Goal: Check status: Check status

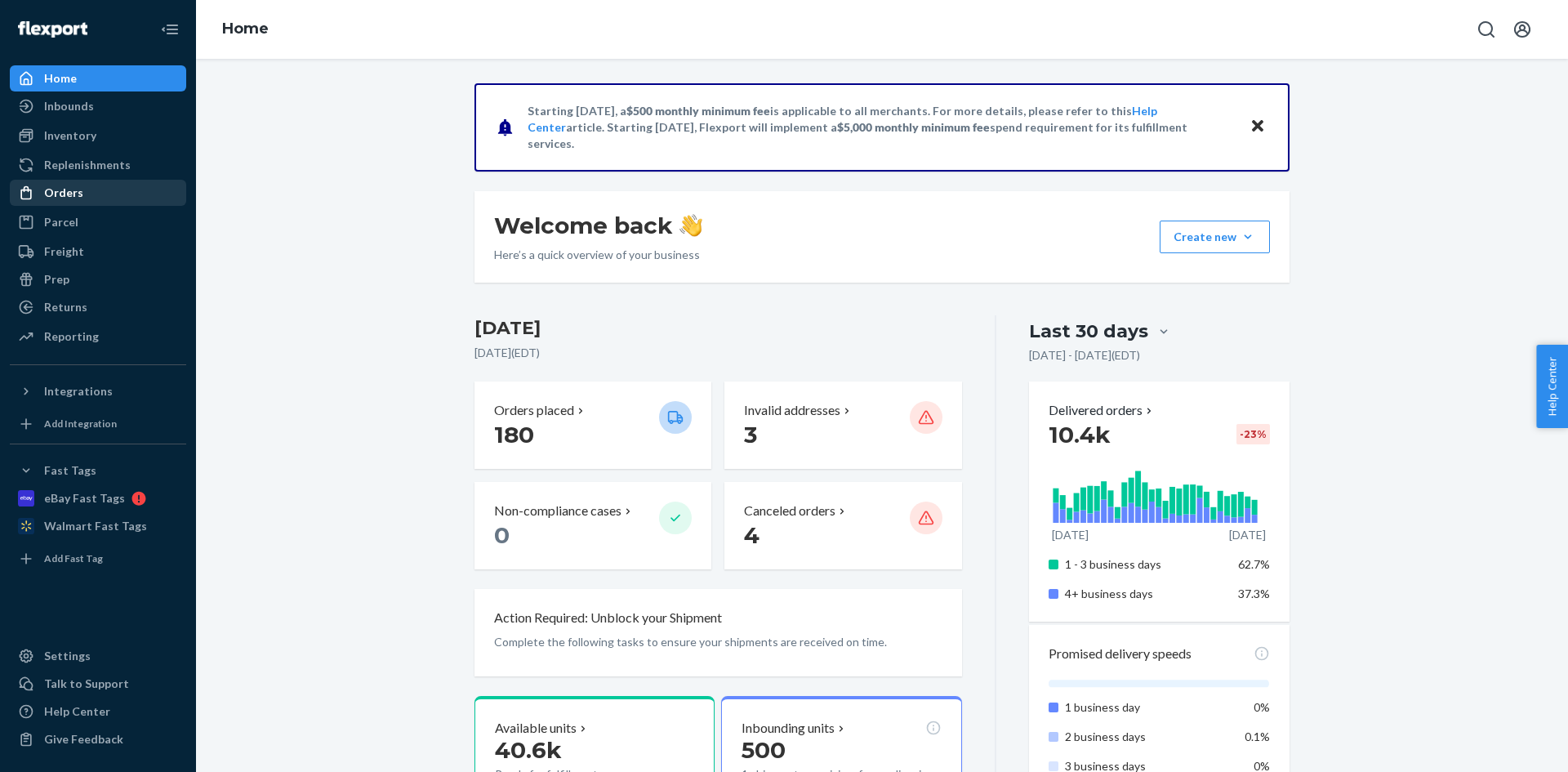
drag, startPoint x: 93, startPoint y: 203, endPoint x: 144, endPoint y: 201, distance: 51.0
click at [93, 203] on div "Orders" at bounding box center [97, 193] width 173 height 23
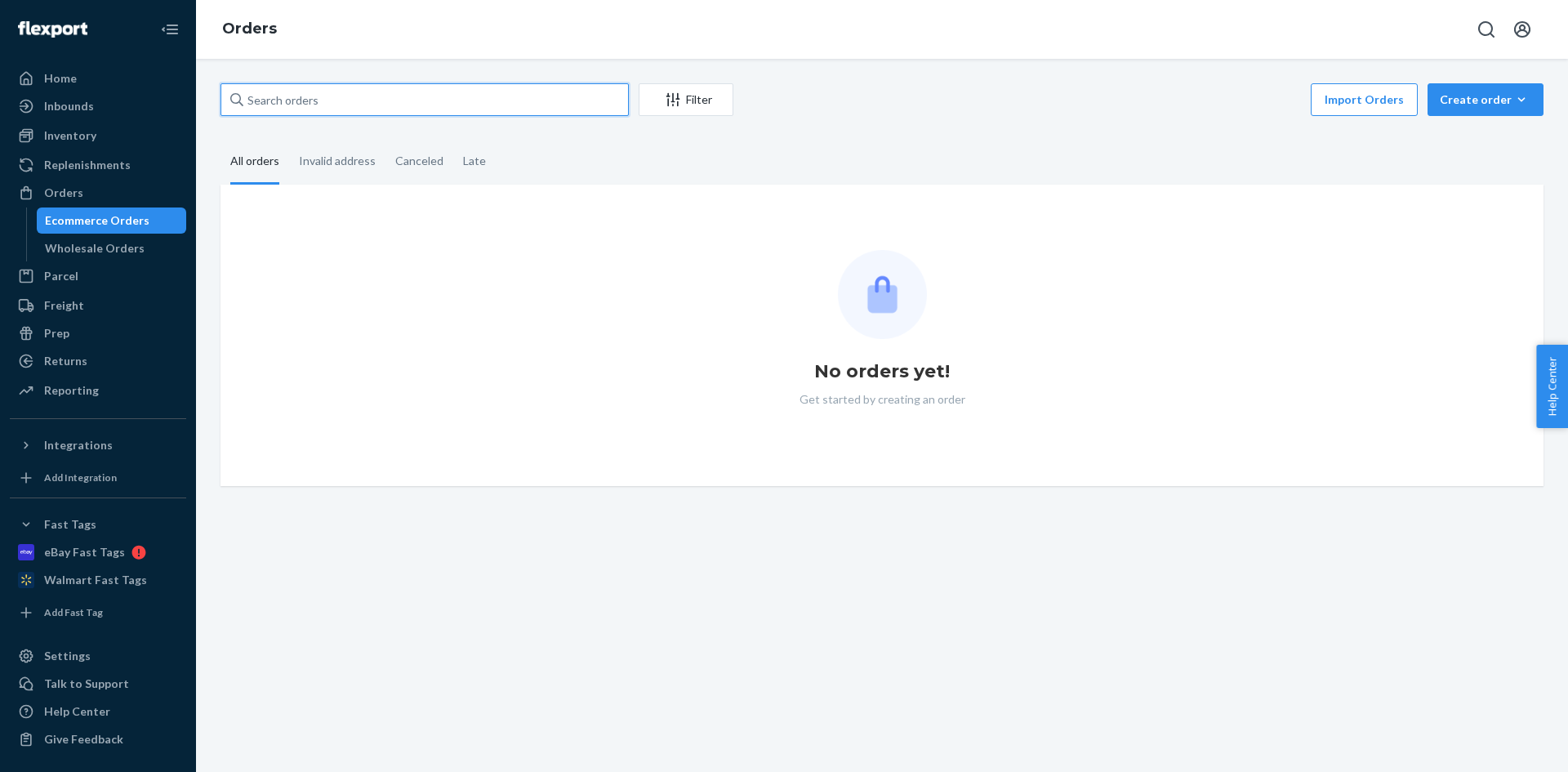
click at [312, 96] on input "text" at bounding box center [425, 100] width 408 height 33
paste input "3370681"
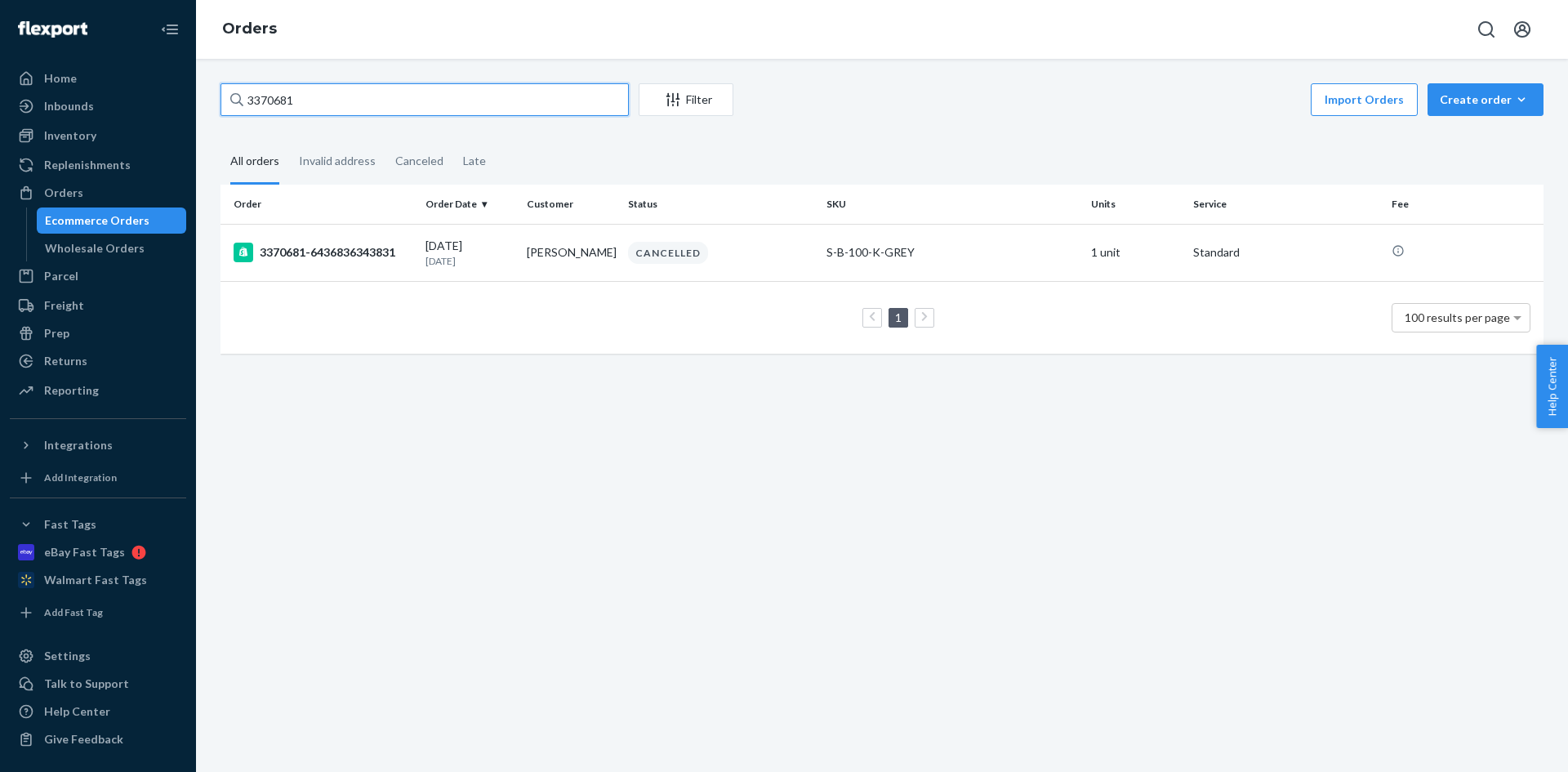
type input "3370681"
click at [534, 264] on td "[PERSON_NAME]" at bounding box center [571, 252] width 102 height 57
